Goal: Transaction & Acquisition: Book appointment/travel/reservation

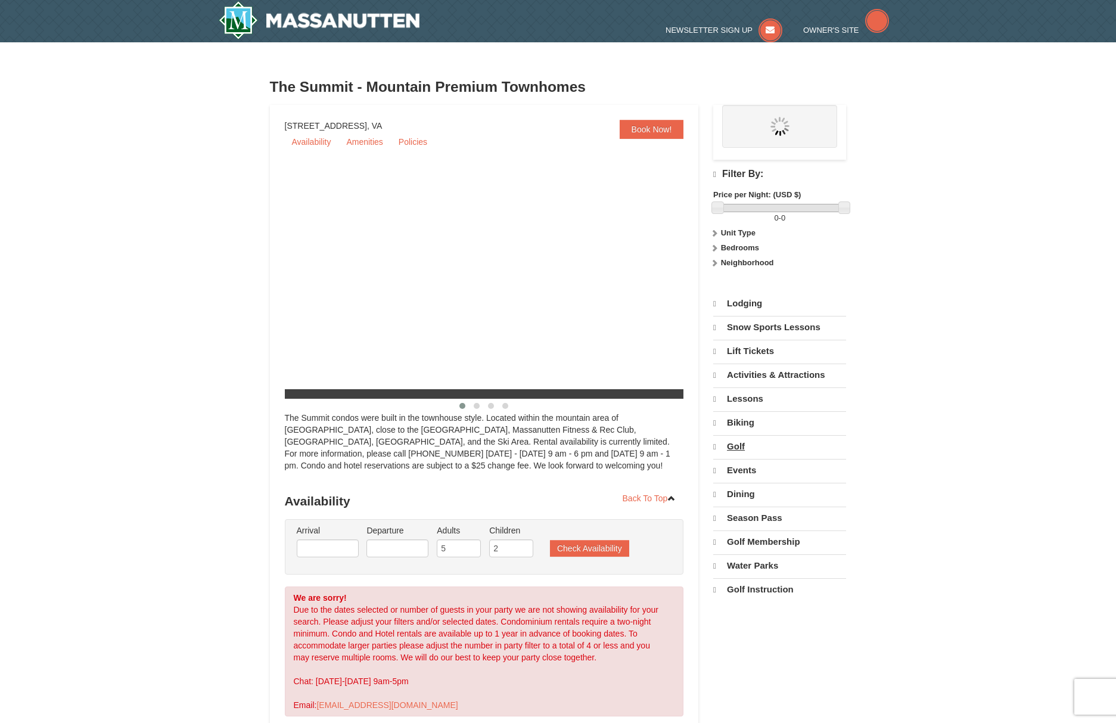
select select "9"
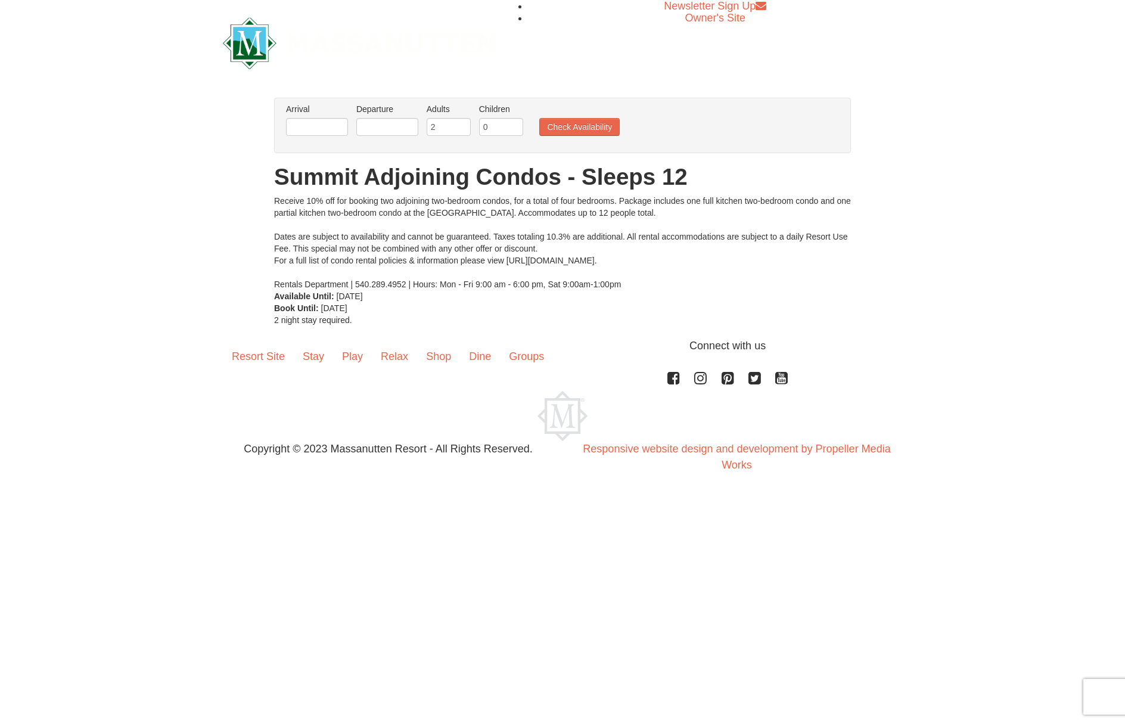
click at [315, 118] on li "Arrival Please format dates MM/DD/YYYY Please format dates MM/DD/YYYY" at bounding box center [317, 122] width 68 height 39
click at [315, 123] on input "text" at bounding box center [317, 127] width 62 height 18
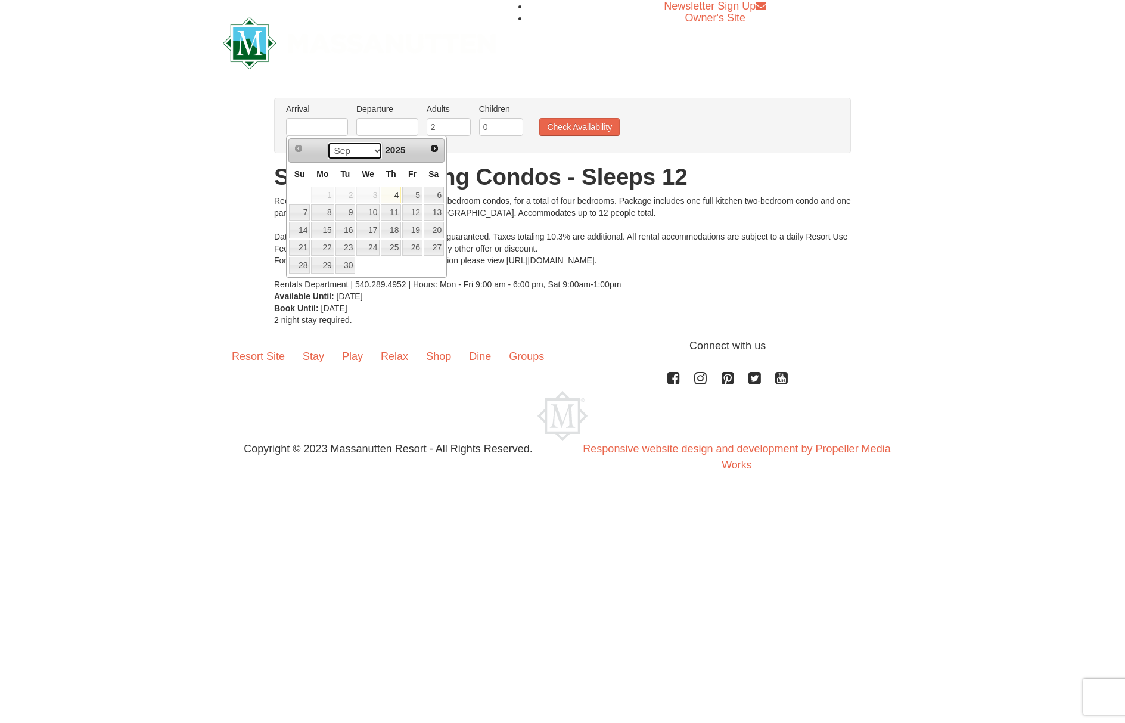
click at [375, 149] on select "Sep Oct Nov Dec" at bounding box center [354, 151] width 55 height 18
click at [410, 195] on link "5" at bounding box center [412, 194] width 20 height 17
type input "[DATE]"
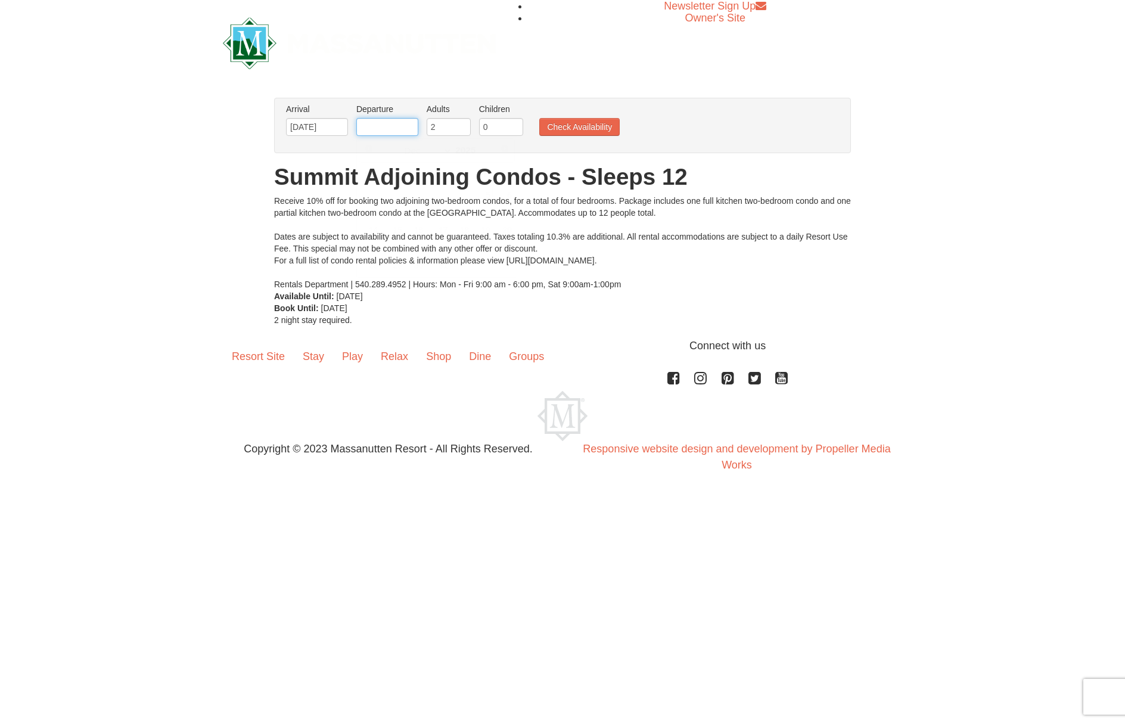
click at [374, 125] on input "text" at bounding box center [387, 127] width 62 height 18
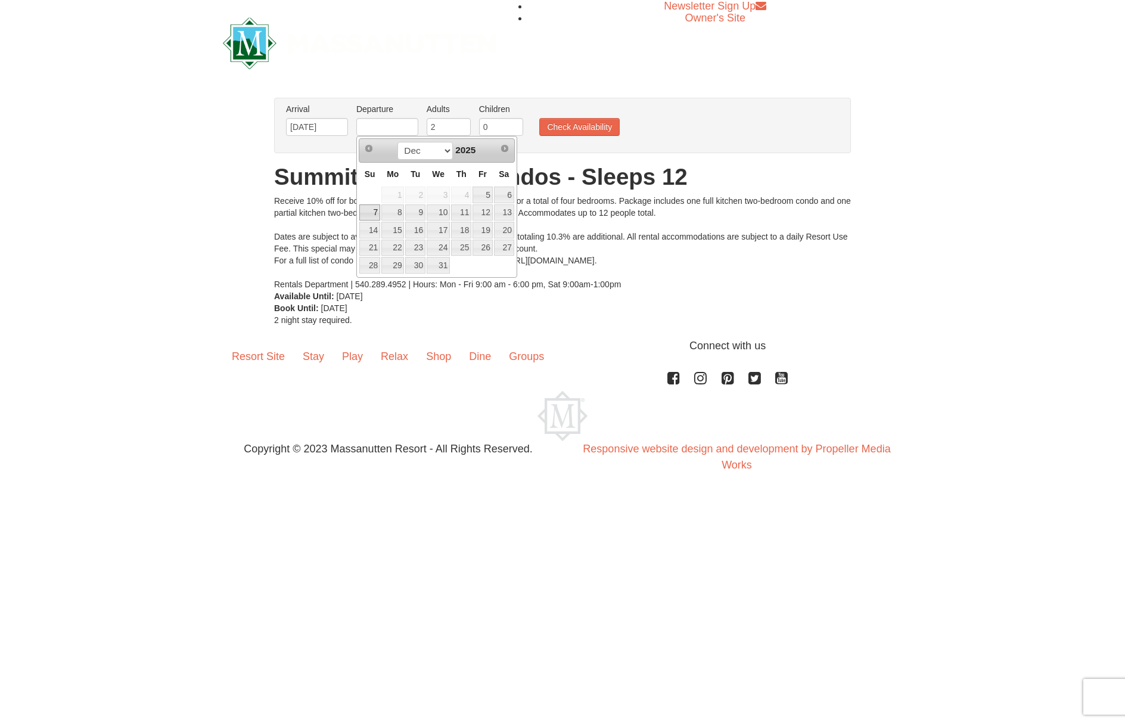
click at [368, 211] on link "7" at bounding box center [369, 212] width 21 height 17
type input "[DATE]"
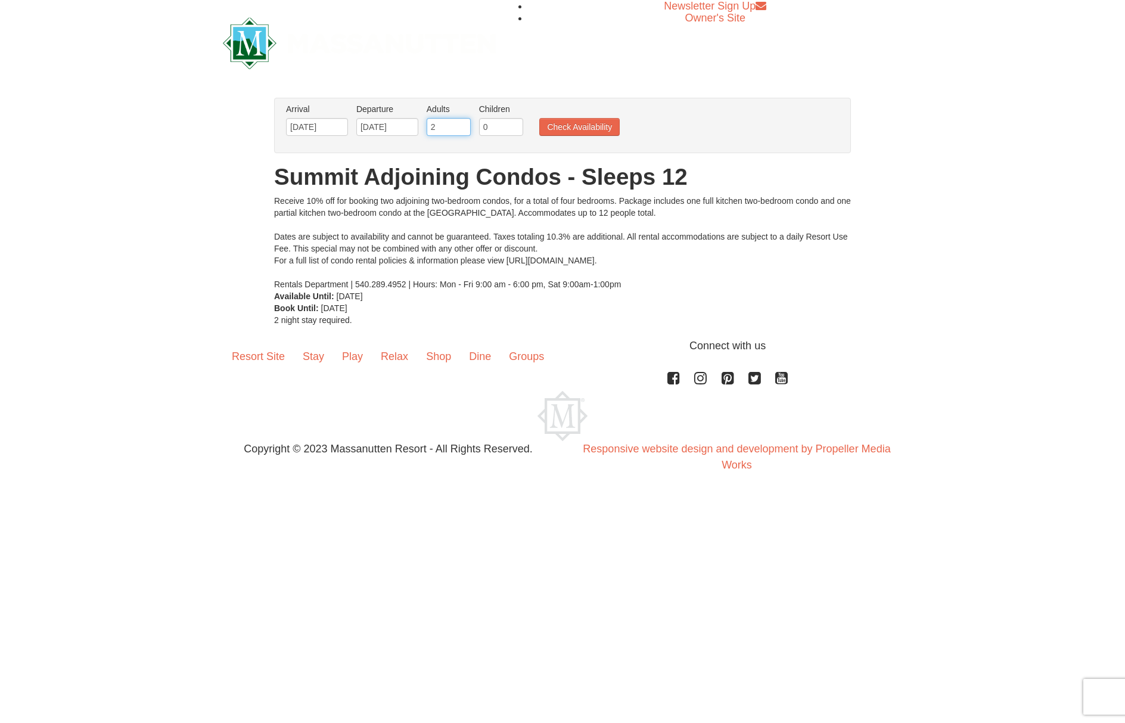
click at [441, 131] on input "2" at bounding box center [449, 127] width 44 height 18
click at [463, 125] on input "3" at bounding box center [449, 127] width 44 height 18
click at [463, 125] on input "4" at bounding box center [449, 127] width 44 height 18
click at [463, 125] on input "5" at bounding box center [449, 127] width 44 height 18
type input "6"
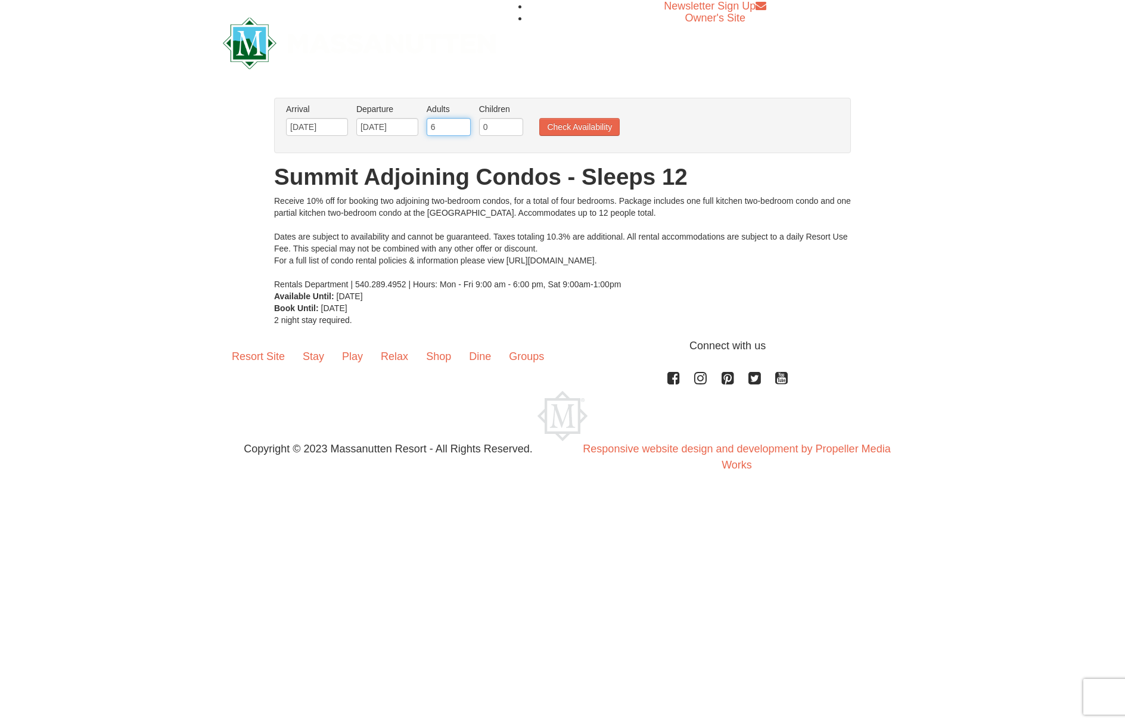
click at [463, 125] on input "6" at bounding box center [449, 127] width 44 height 18
click at [496, 132] on input "0" at bounding box center [501, 127] width 44 height 18
click at [515, 124] on input "1" at bounding box center [501, 127] width 44 height 18
type input "2"
click at [515, 124] on input "2" at bounding box center [501, 127] width 44 height 18
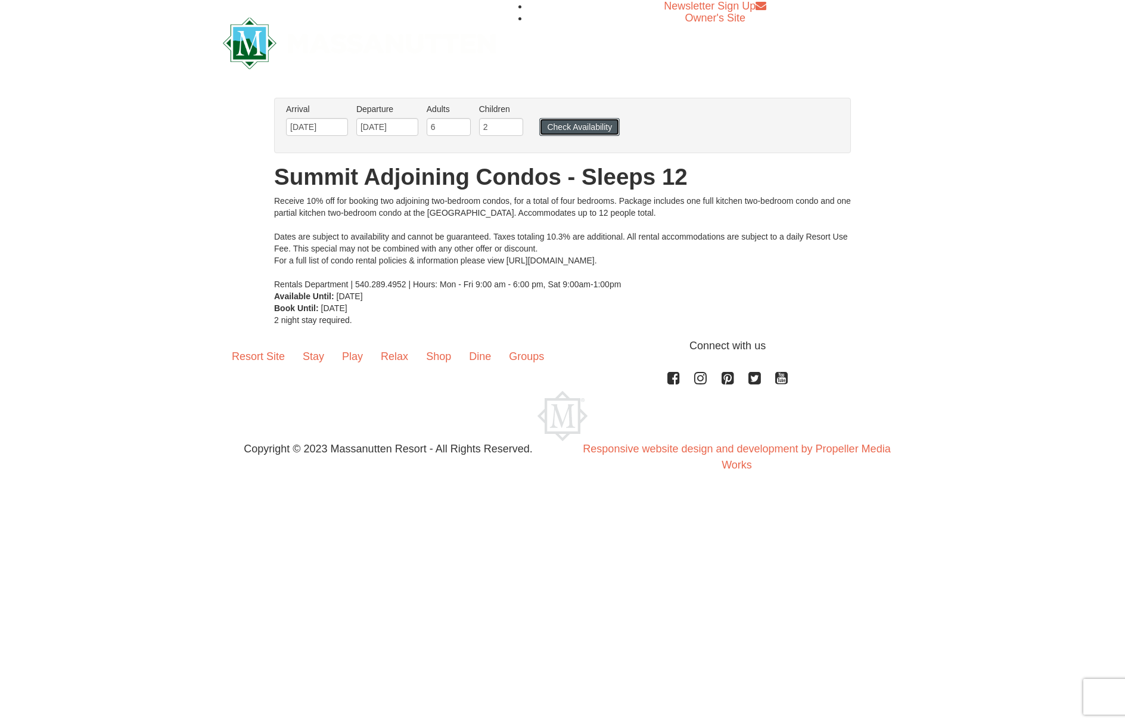
click at [571, 130] on button "Check Availability" at bounding box center [579, 127] width 80 height 18
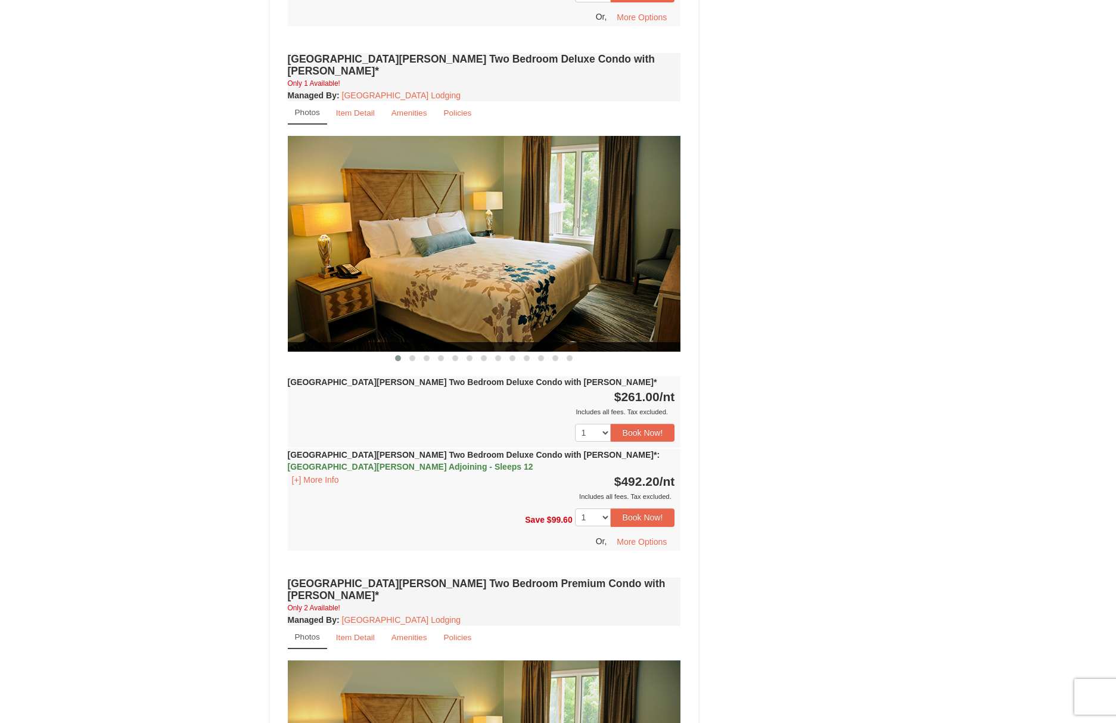
scroll to position [1370, 0]
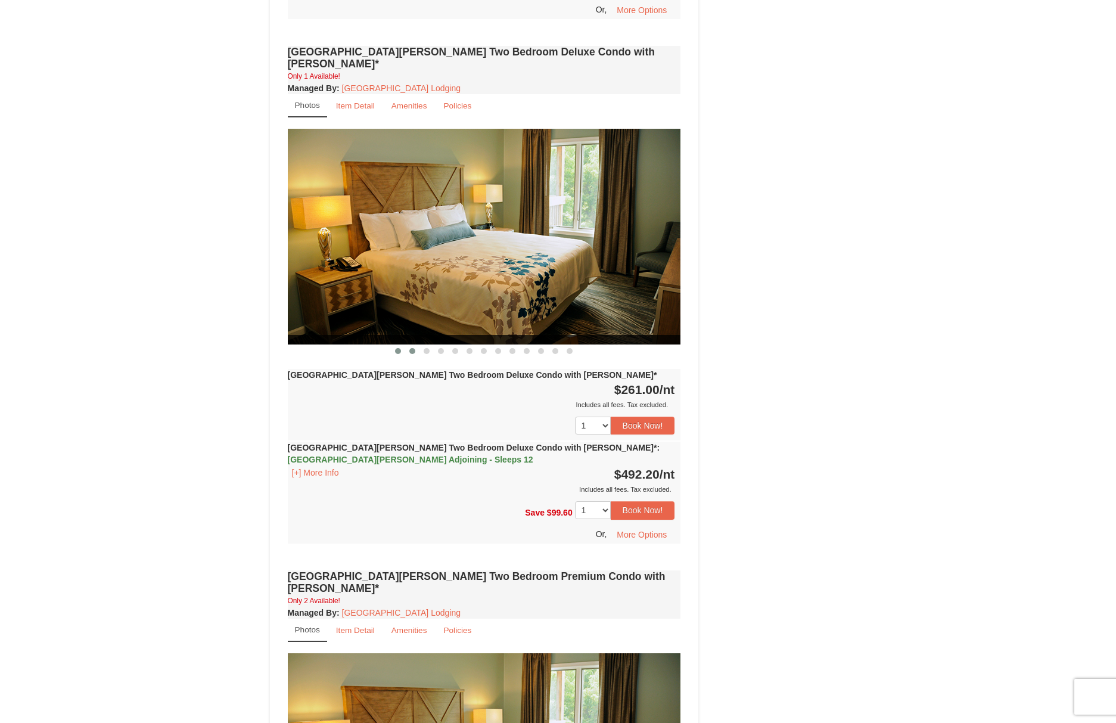
click at [411, 348] on span at bounding box center [412, 351] width 6 height 6
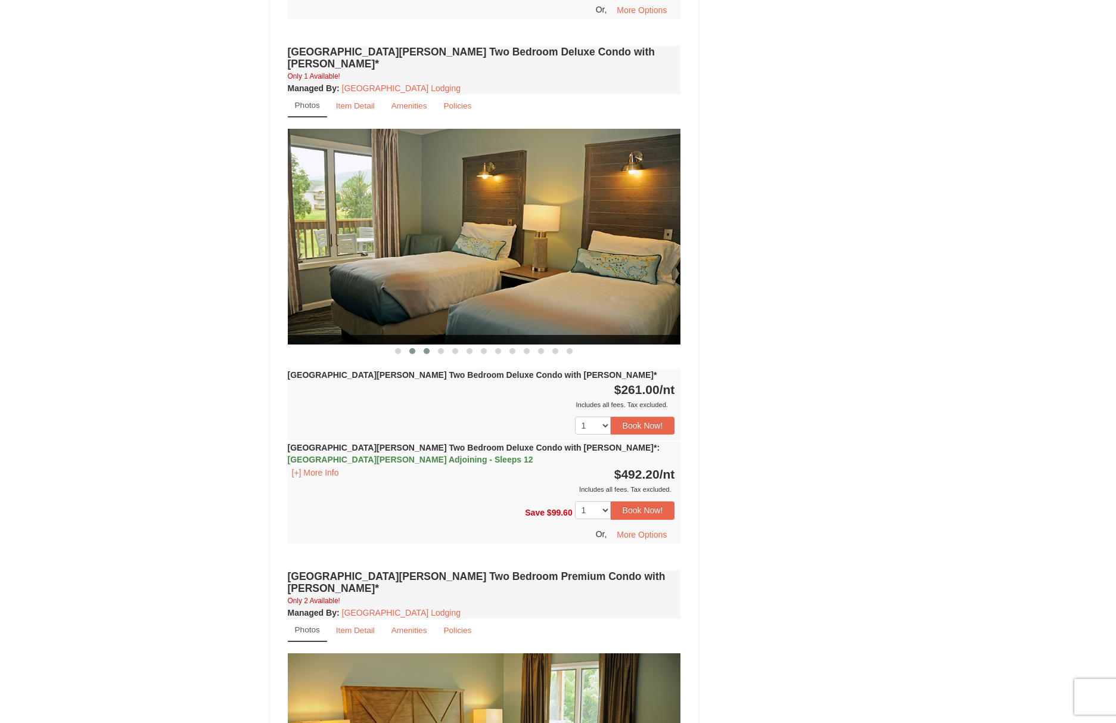
click at [427, 348] on span at bounding box center [427, 351] width 6 height 6
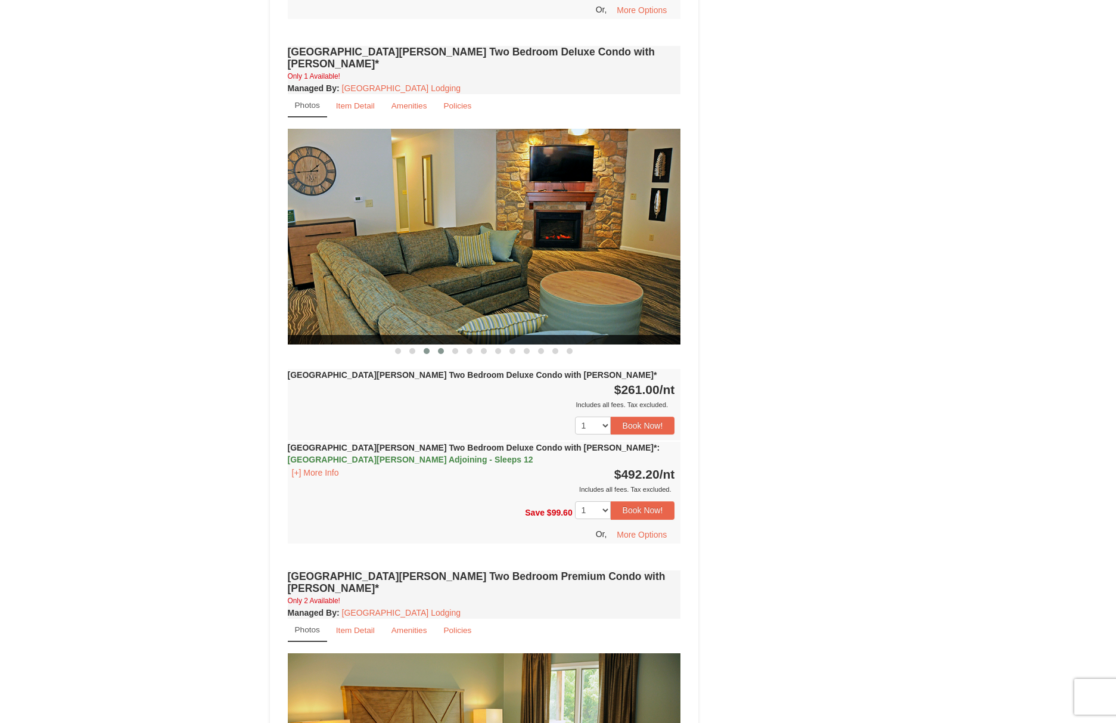
click at [441, 348] on span at bounding box center [441, 351] width 6 height 6
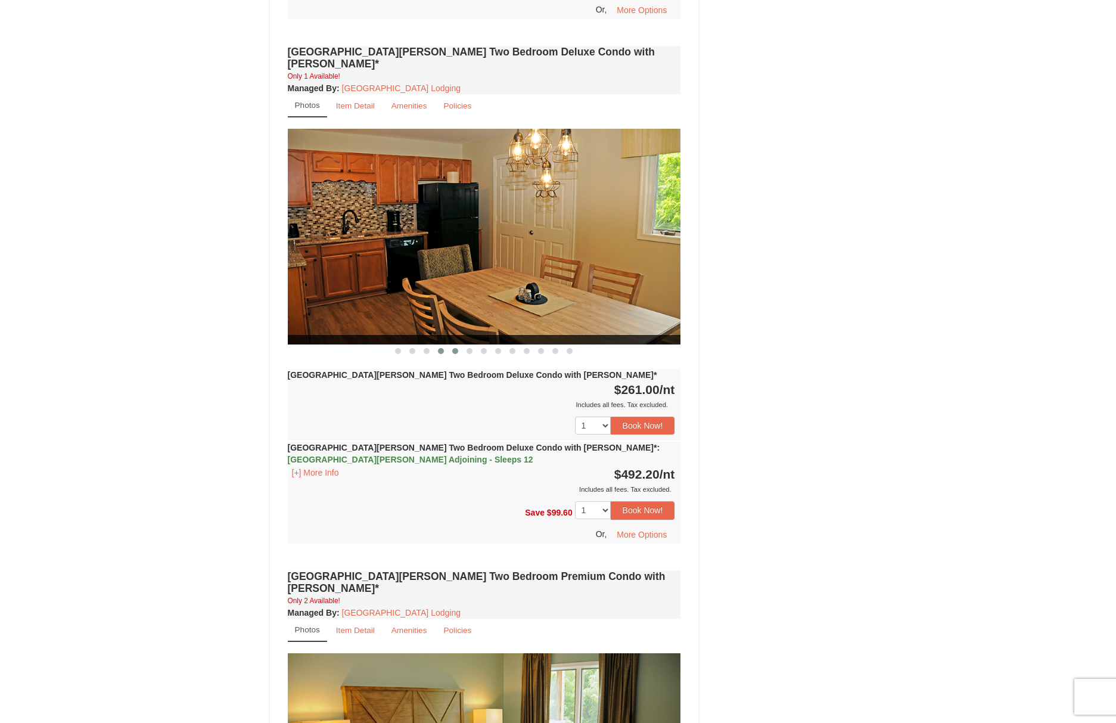
click at [458, 348] on span at bounding box center [455, 351] width 6 height 6
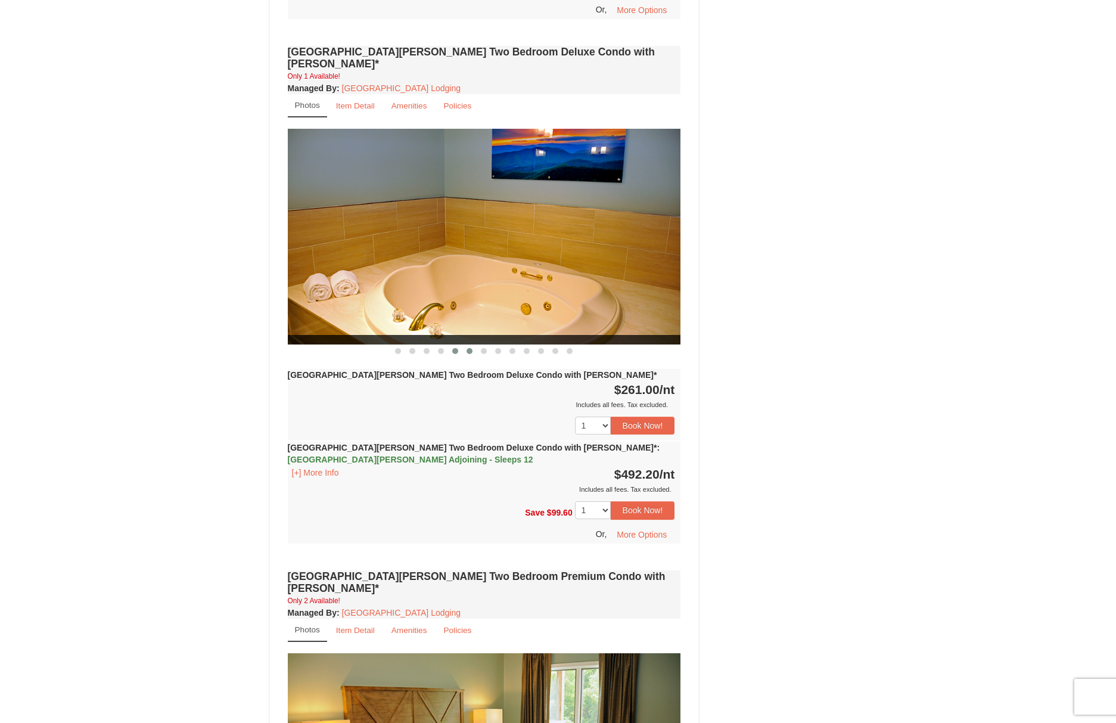
click at [472, 345] on button at bounding box center [469, 351] width 14 height 12
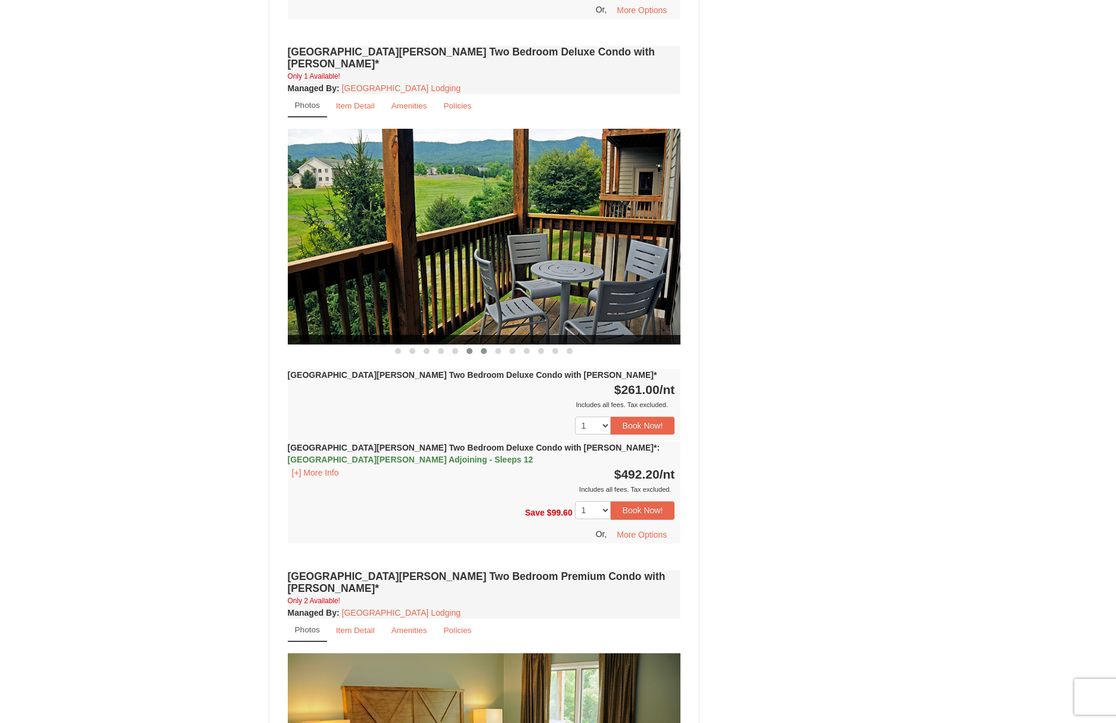
click at [482, 348] on span at bounding box center [484, 351] width 6 height 6
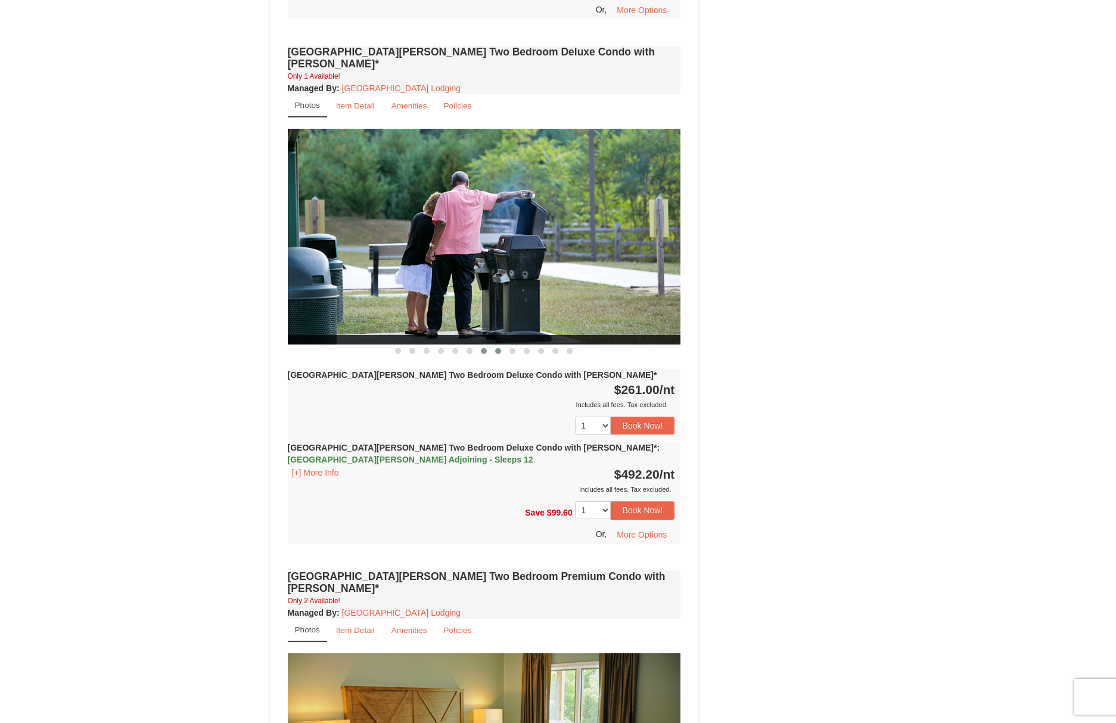
click at [497, 348] on span at bounding box center [498, 351] width 6 height 6
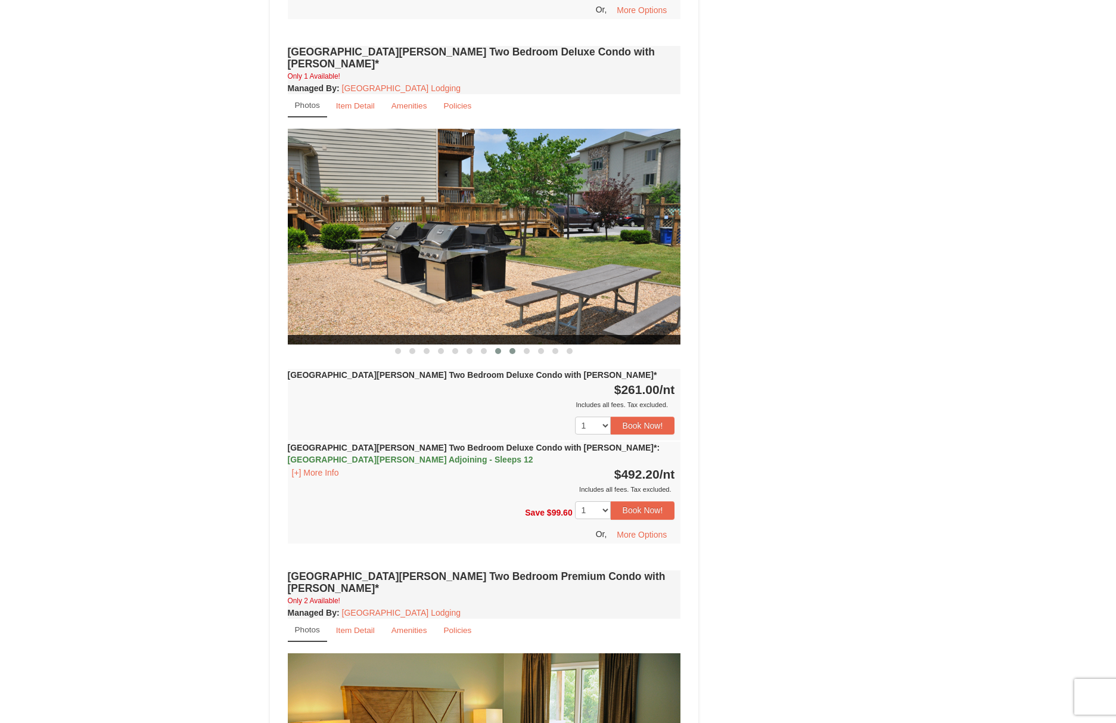
click at [509, 348] on span at bounding box center [512, 351] width 6 height 6
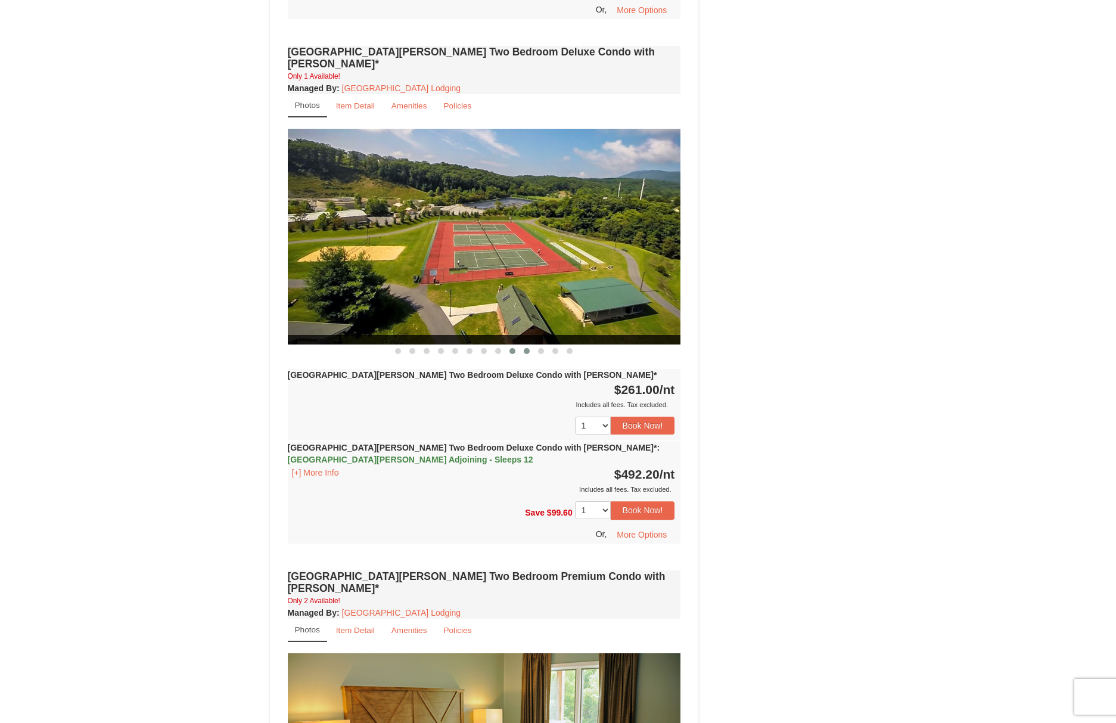
click at [526, 348] on span at bounding box center [527, 351] width 6 height 6
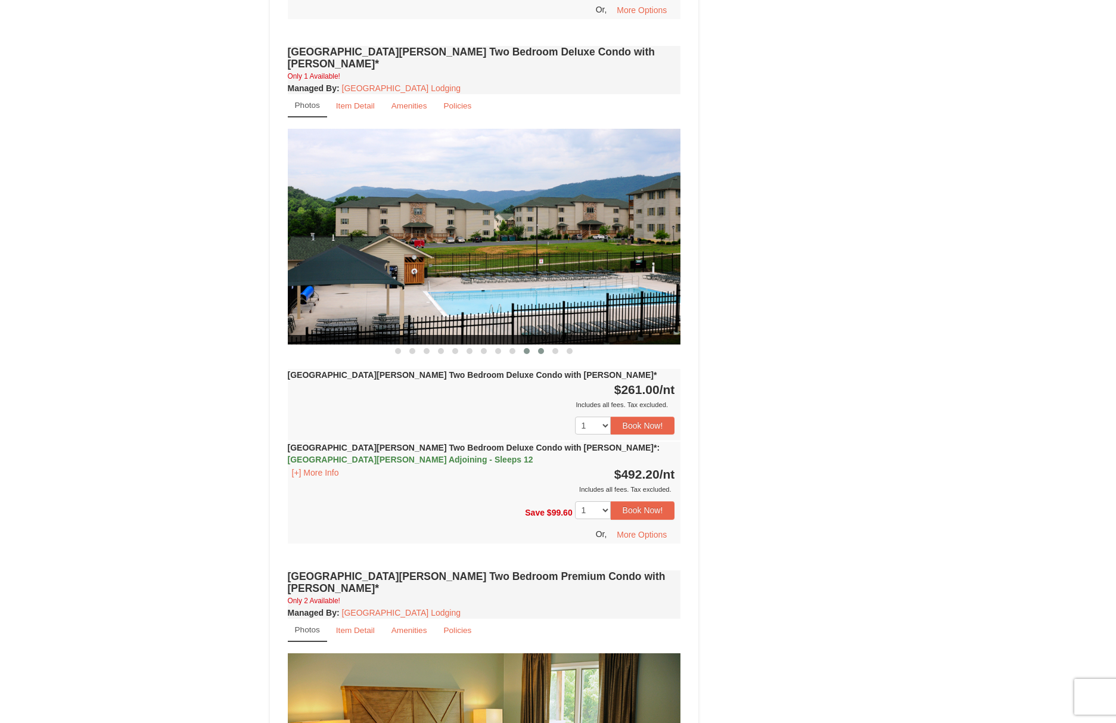
click at [540, 348] on span at bounding box center [541, 351] width 6 height 6
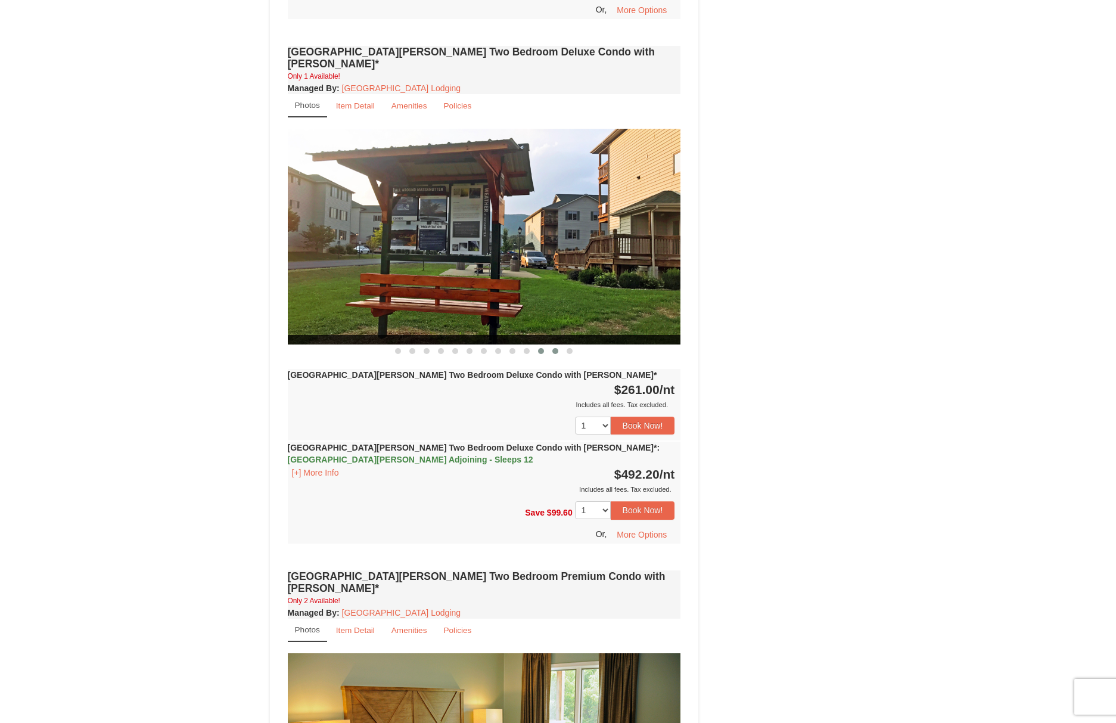
click at [549, 345] on button at bounding box center [555, 351] width 14 height 12
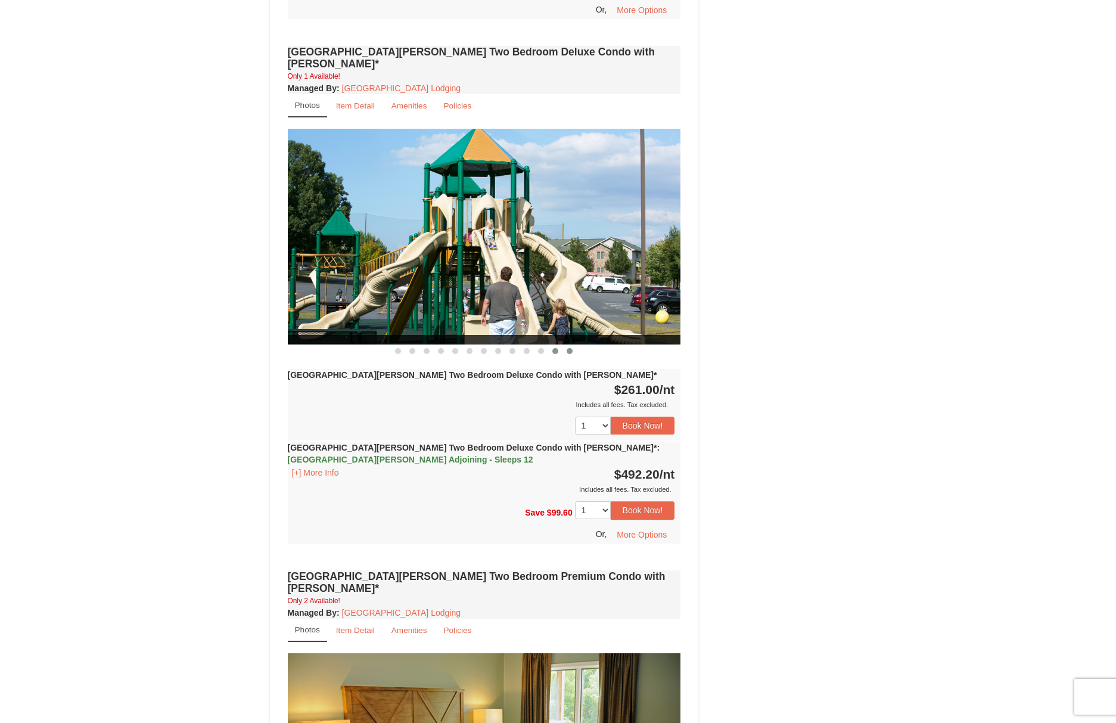
click at [567, 348] on span at bounding box center [570, 351] width 6 height 6
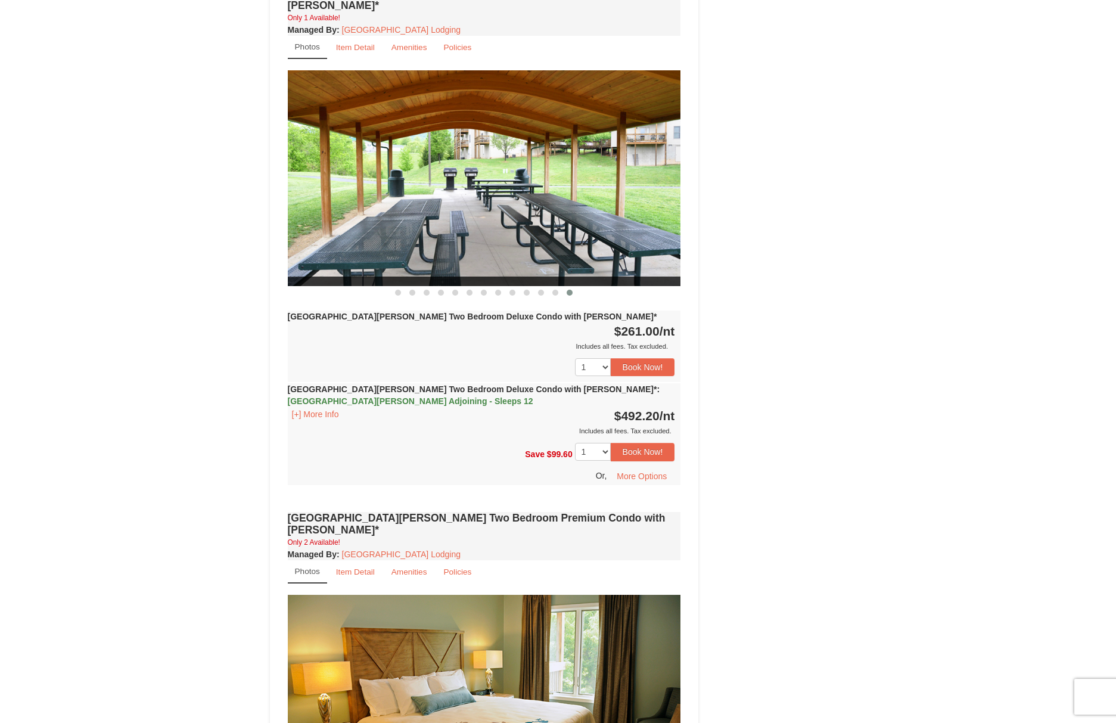
scroll to position [1609, 0]
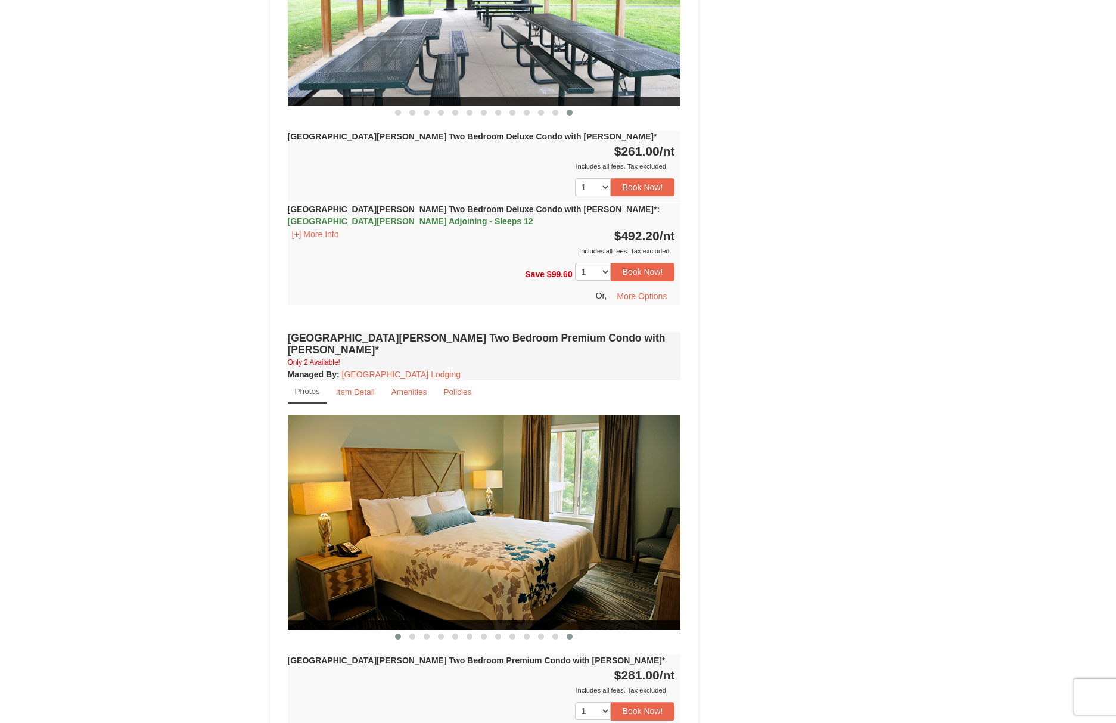
click at [571, 633] on span at bounding box center [570, 636] width 6 height 6
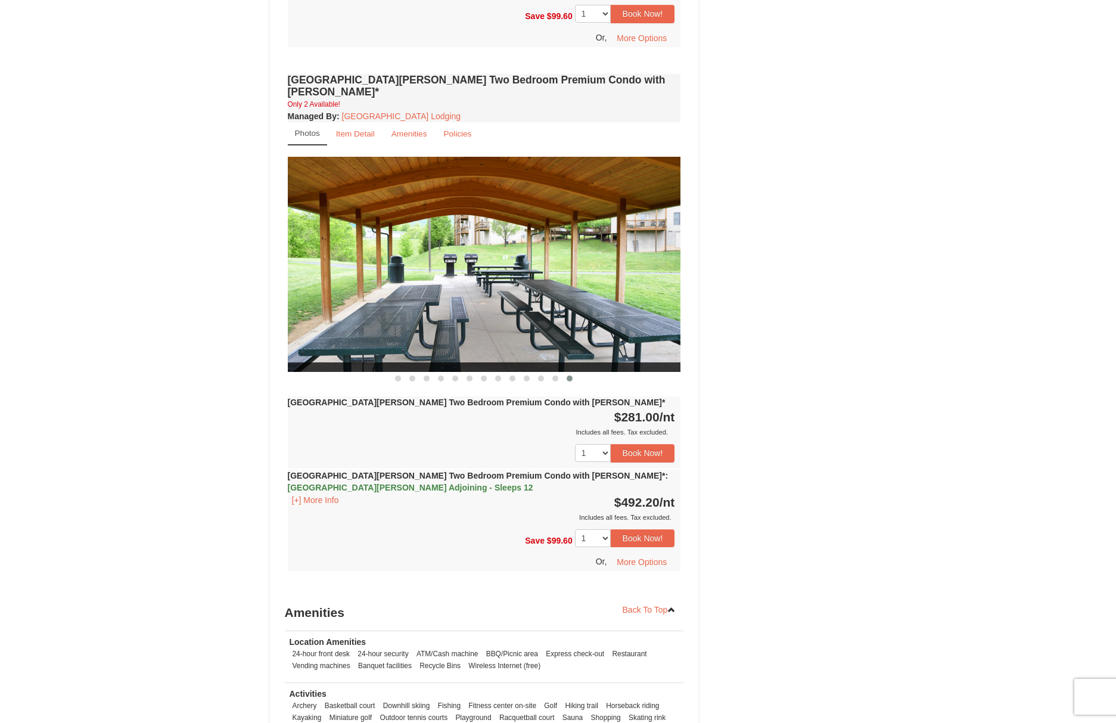
scroll to position [1847, 0]
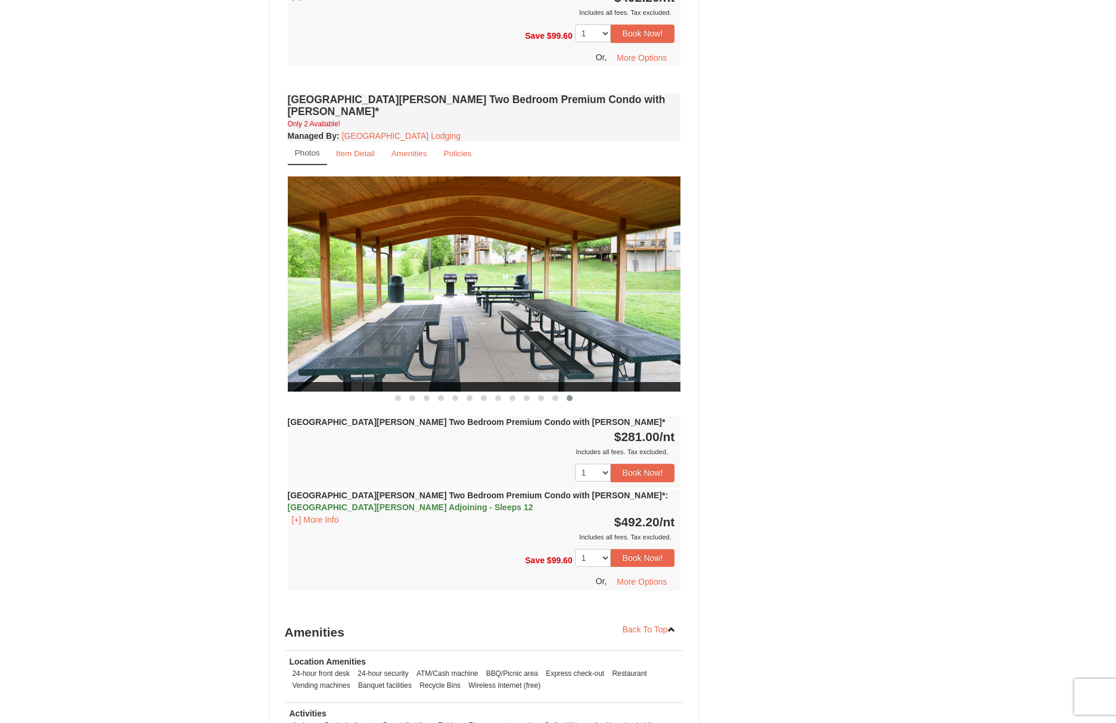
click at [533, 502] on span "Woodstone Meadows Adjoining - Sleeps 12" at bounding box center [410, 507] width 245 height 10
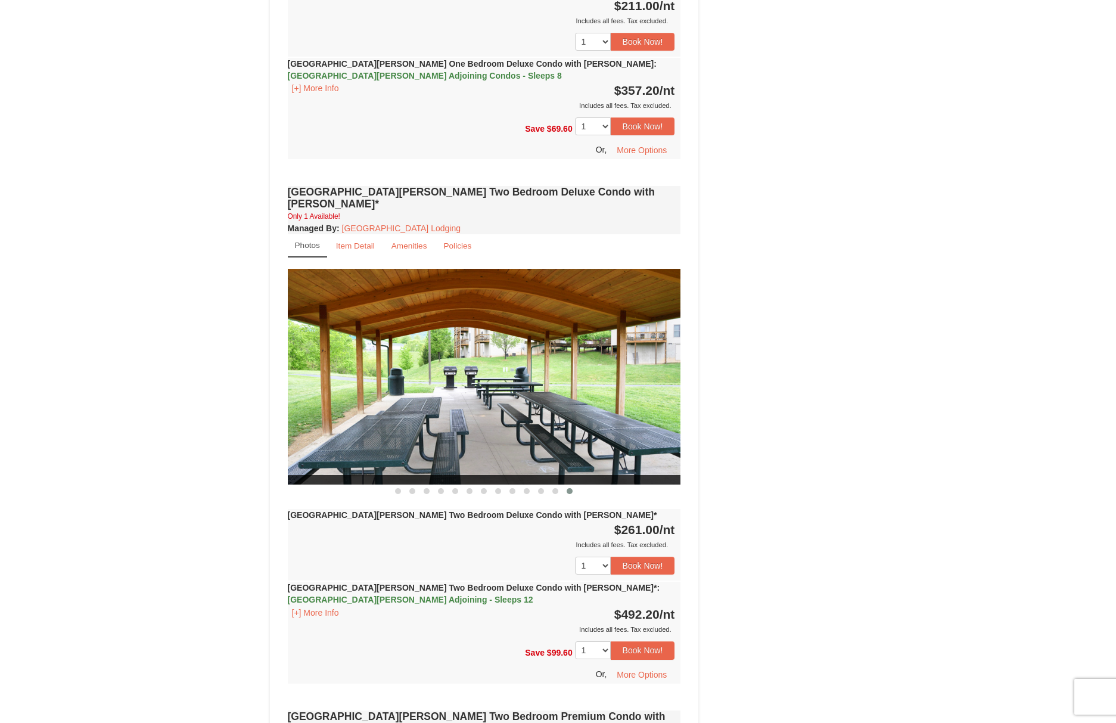
scroll to position [1251, 0]
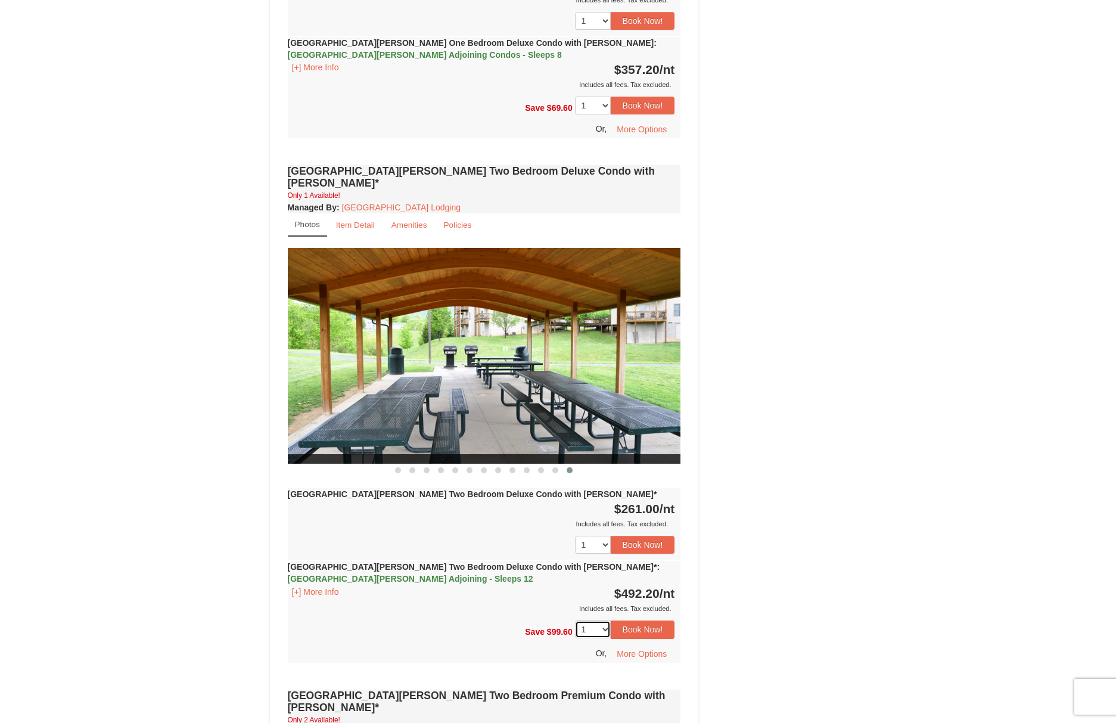
click at [605, 620] on select "1" at bounding box center [593, 629] width 36 height 18
click at [630, 620] on button "Book Now!" at bounding box center [643, 629] width 64 height 18
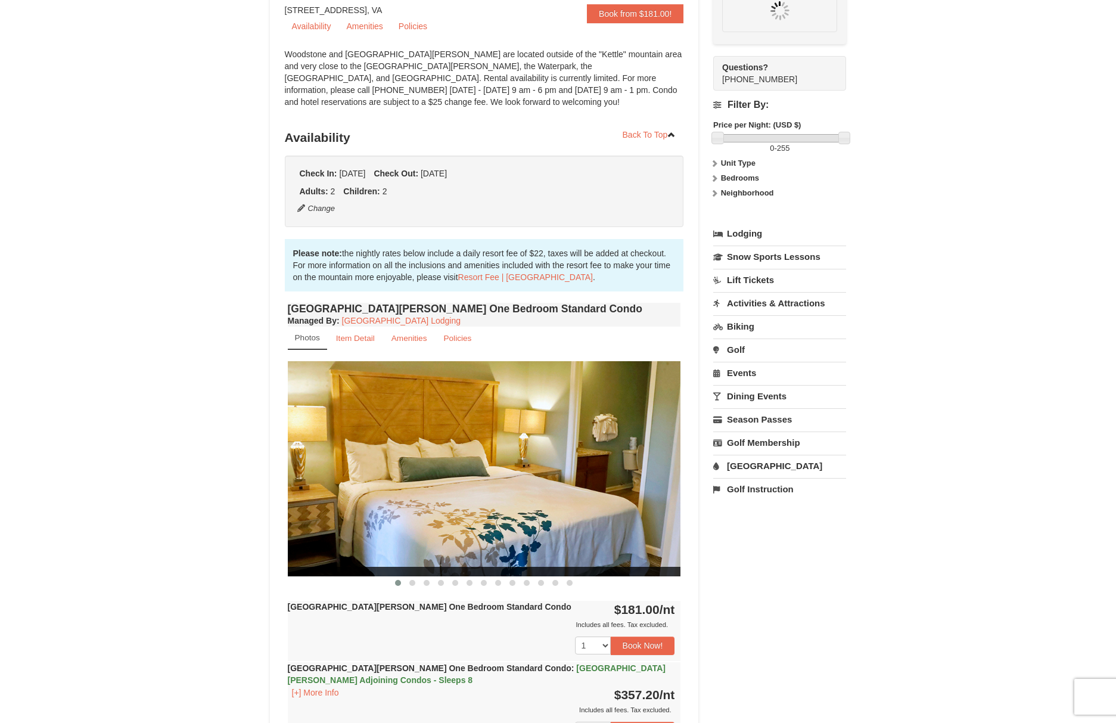
scroll to position [104, 0]
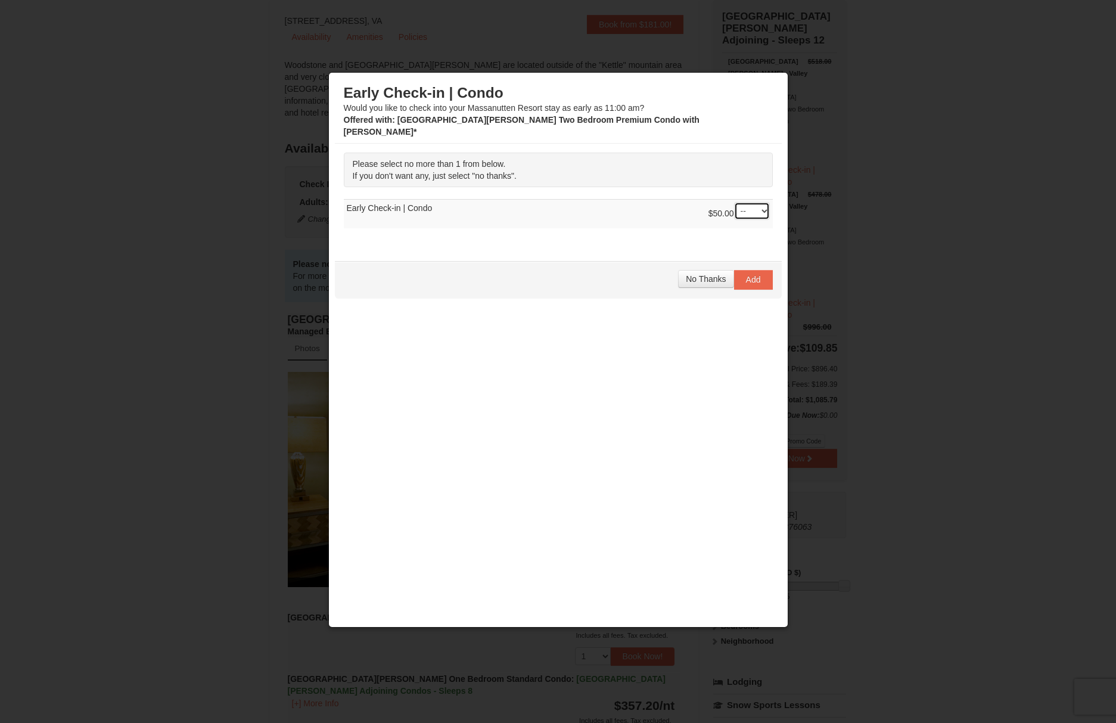
click at [766, 202] on select "-- 01" at bounding box center [752, 211] width 36 height 18
click at [699, 274] on span "No Thanks" at bounding box center [706, 279] width 40 height 10
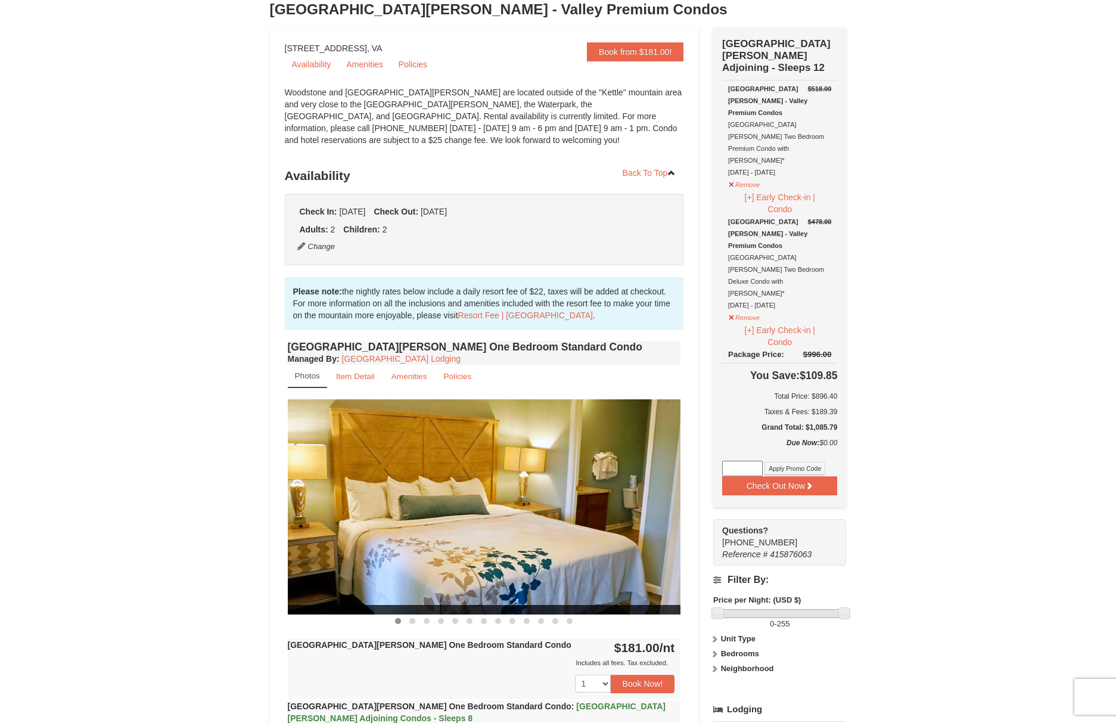
scroll to position [179, 0]
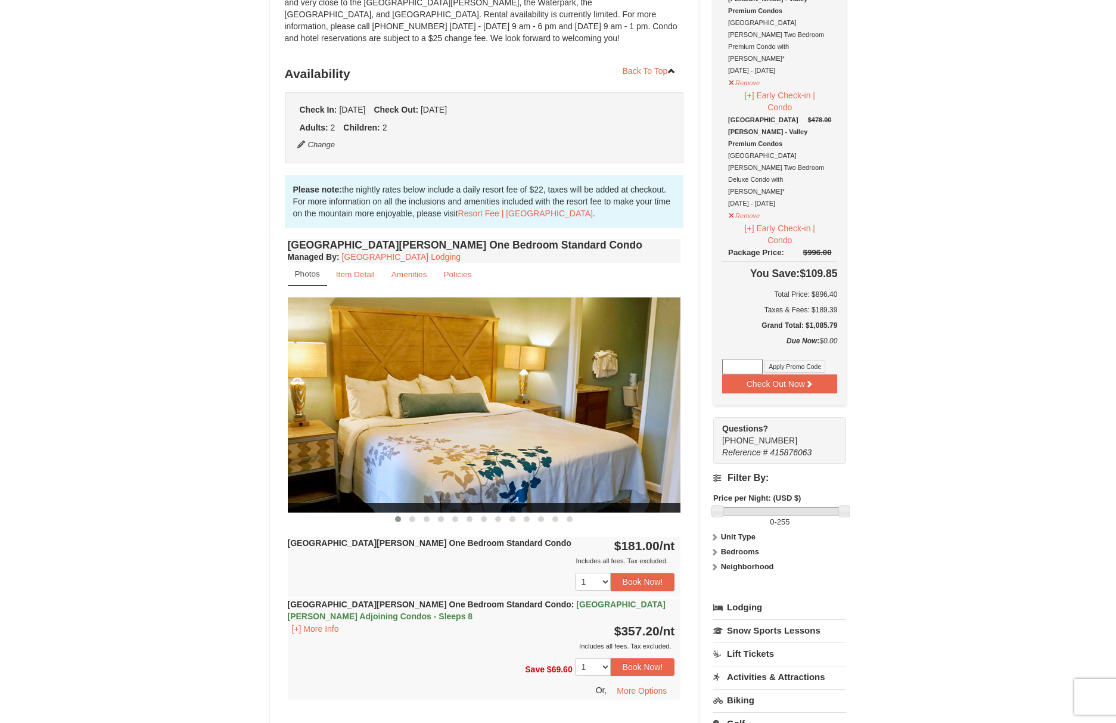
click at [727, 547] on strong "Bedrooms" at bounding box center [740, 551] width 38 height 9
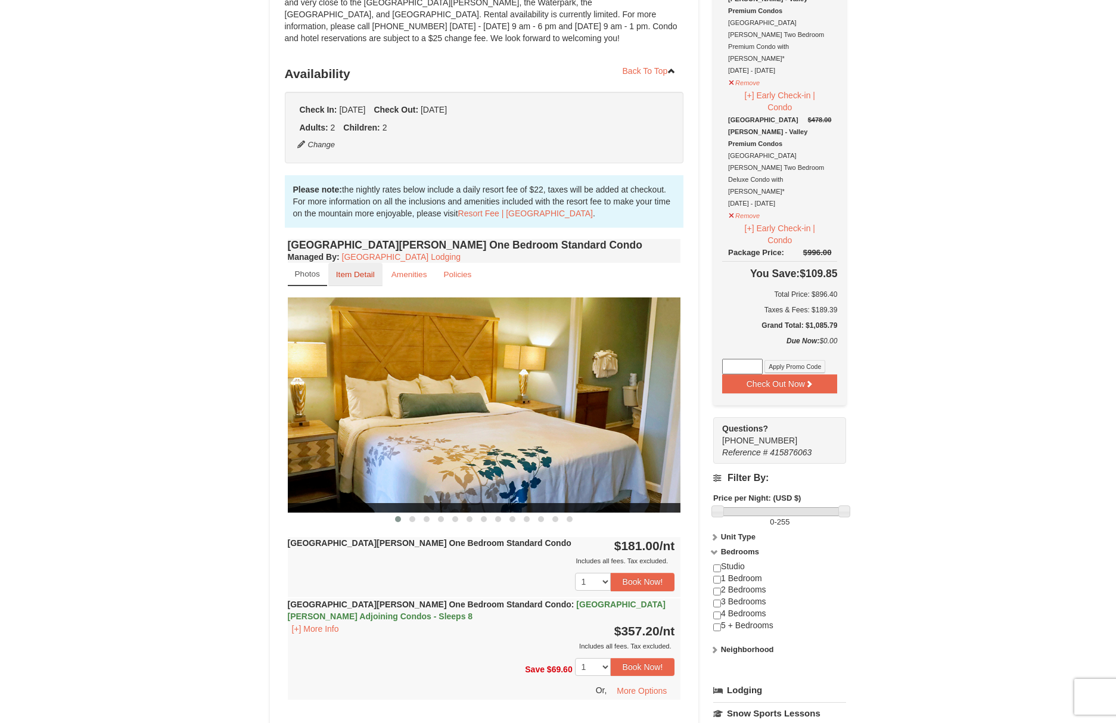
click at [363, 279] on link "Item Detail" at bounding box center [355, 274] width 54 height 23
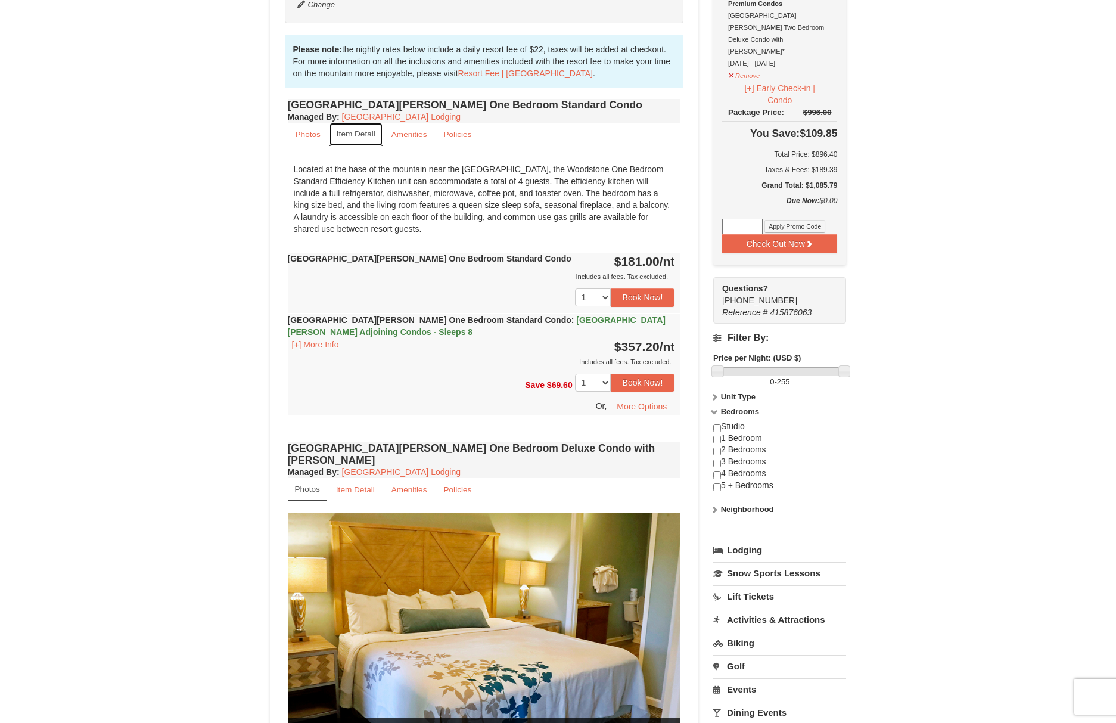
scroll to position [298, 0]
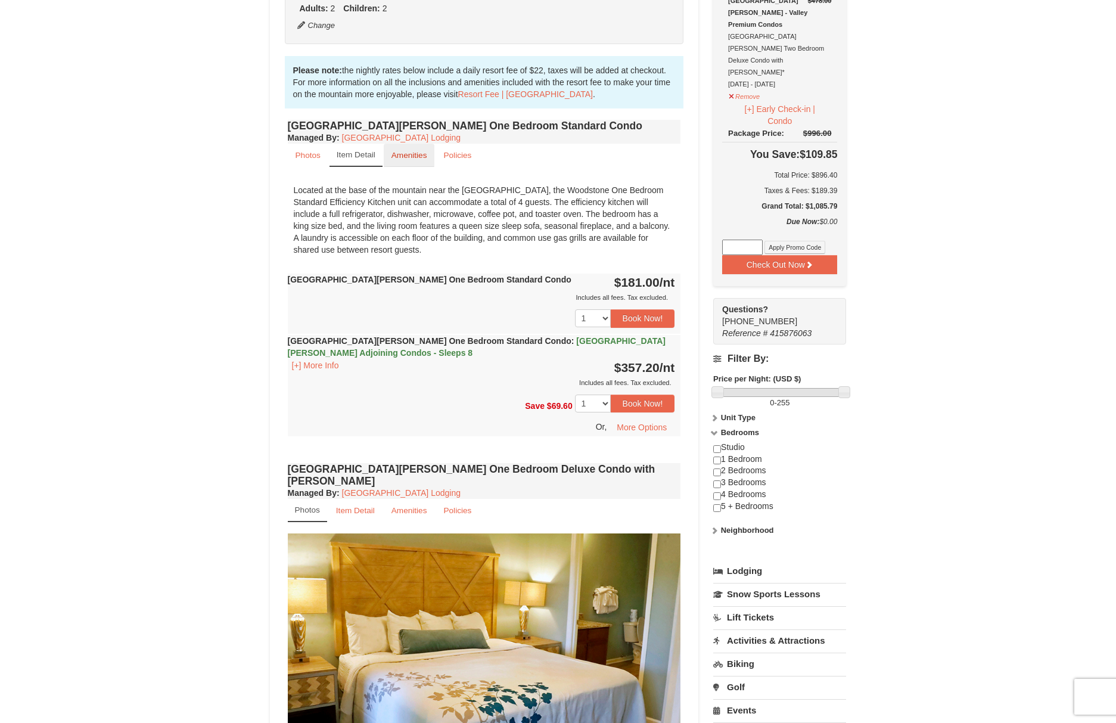
click at [392, 151] on small "Amenities" at bounding box center [409, 155] width 36 height 9
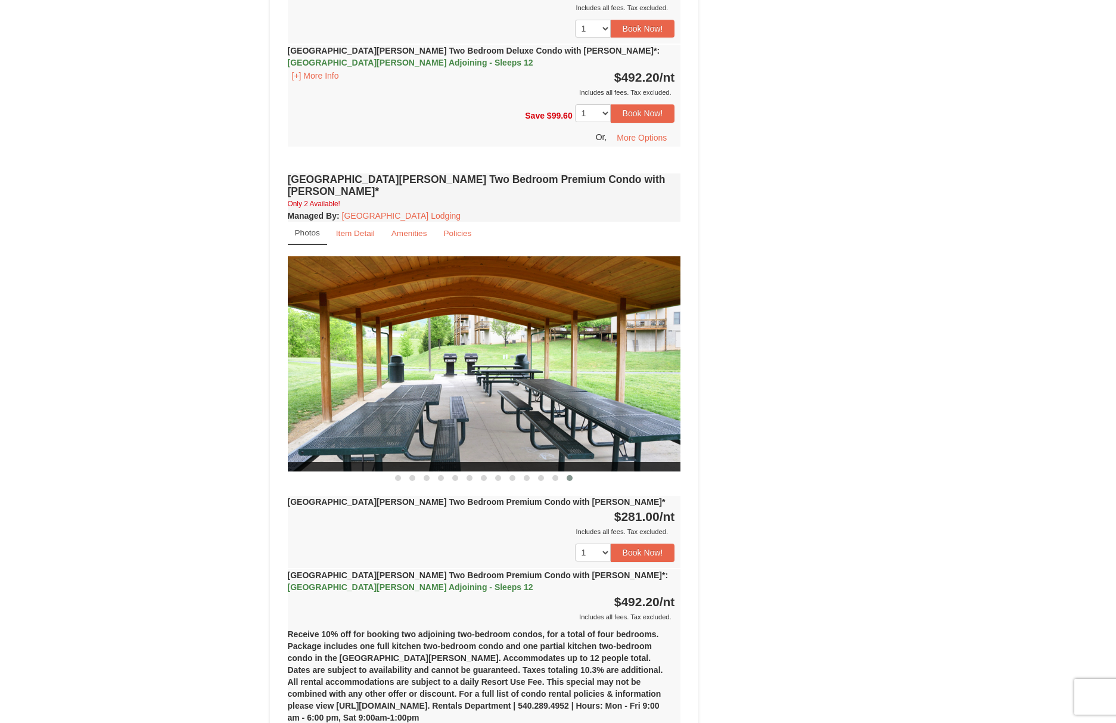
scroll to position [1728, 0]
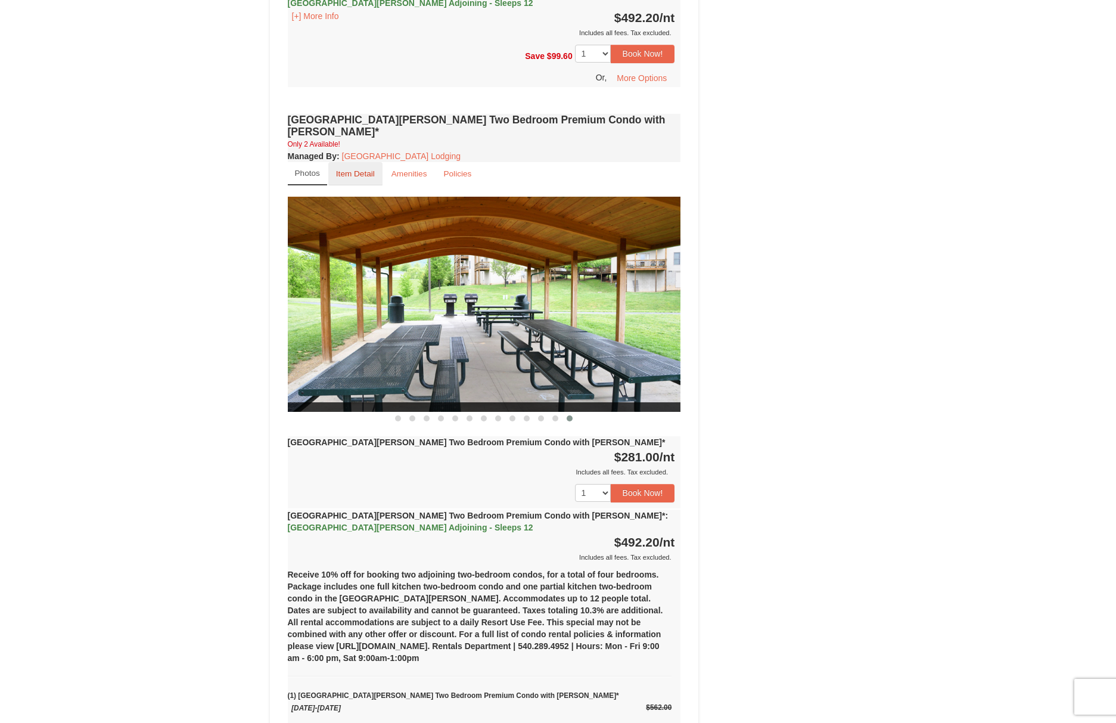
click at [350, 169] on small "Item Detail" at bounding box center [355, 173] width 39 height 9
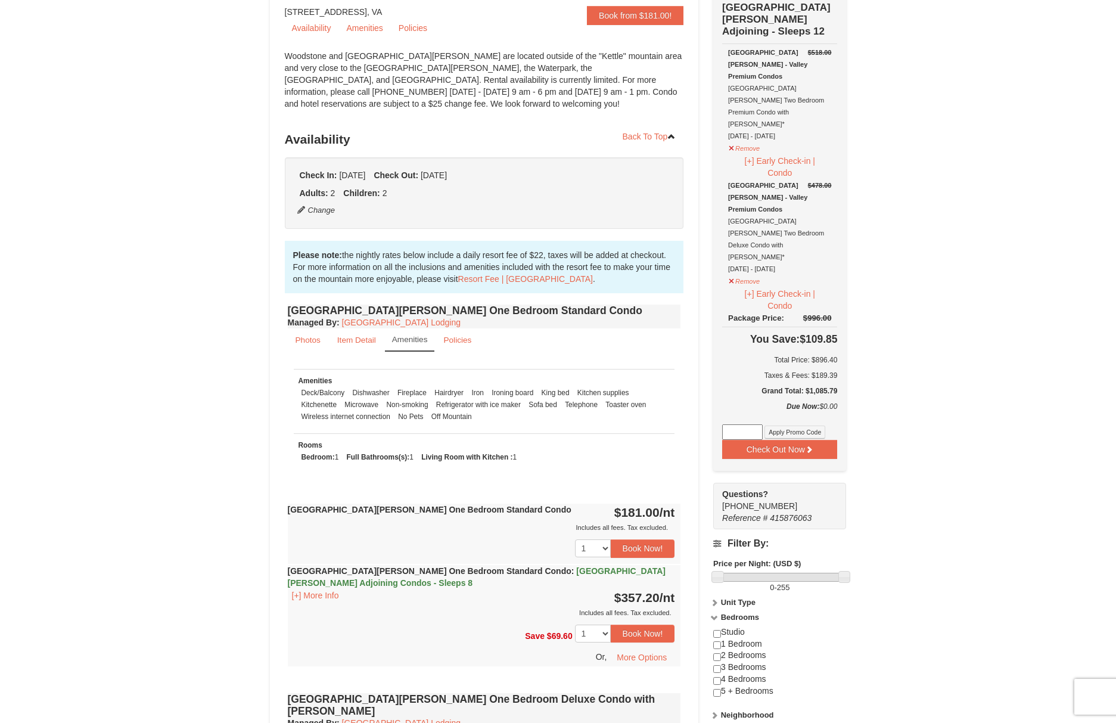
scroll to position [0, 0]
